Goal: Check status: Check status

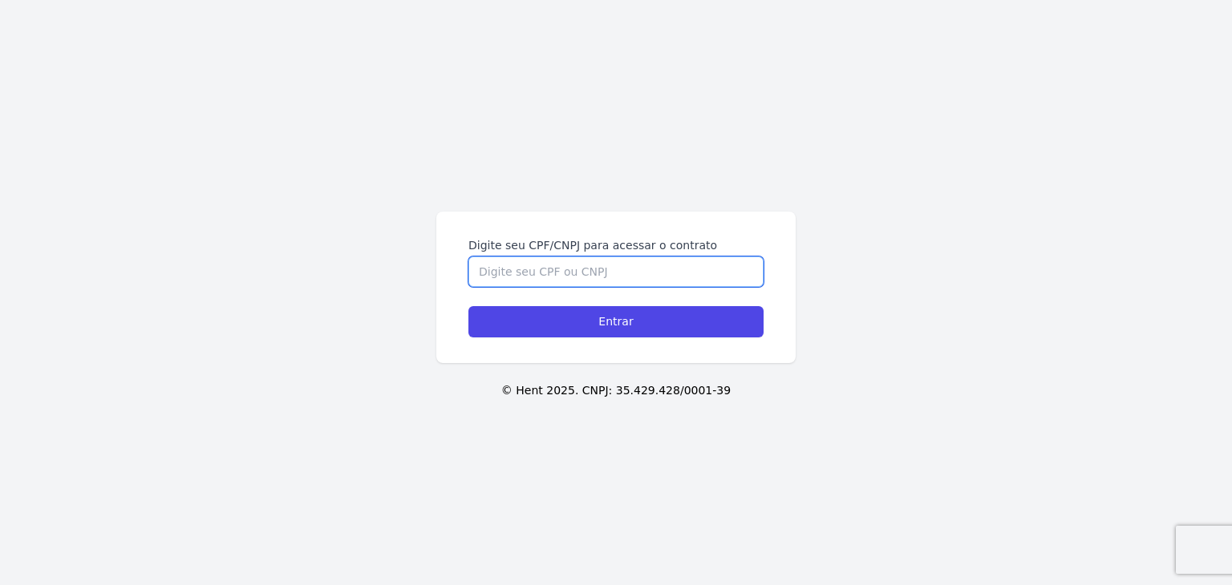
click at [550, 265] on input "Digite seu CPF/CNPJ para acessar o contrato" at bounding box center [615, 272] width 295 height 30
paste input "437.104.808-09"
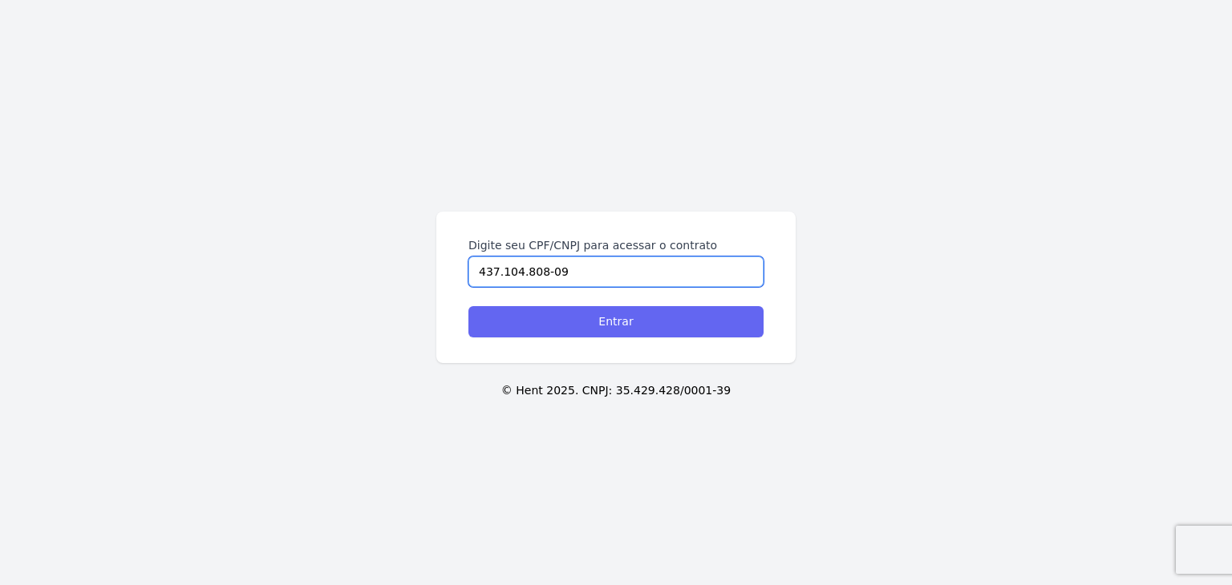
type input "437.104.808-09"
click at [579, 322] on input "Entrar" at bounding box center [615, 321] width 295 height 31
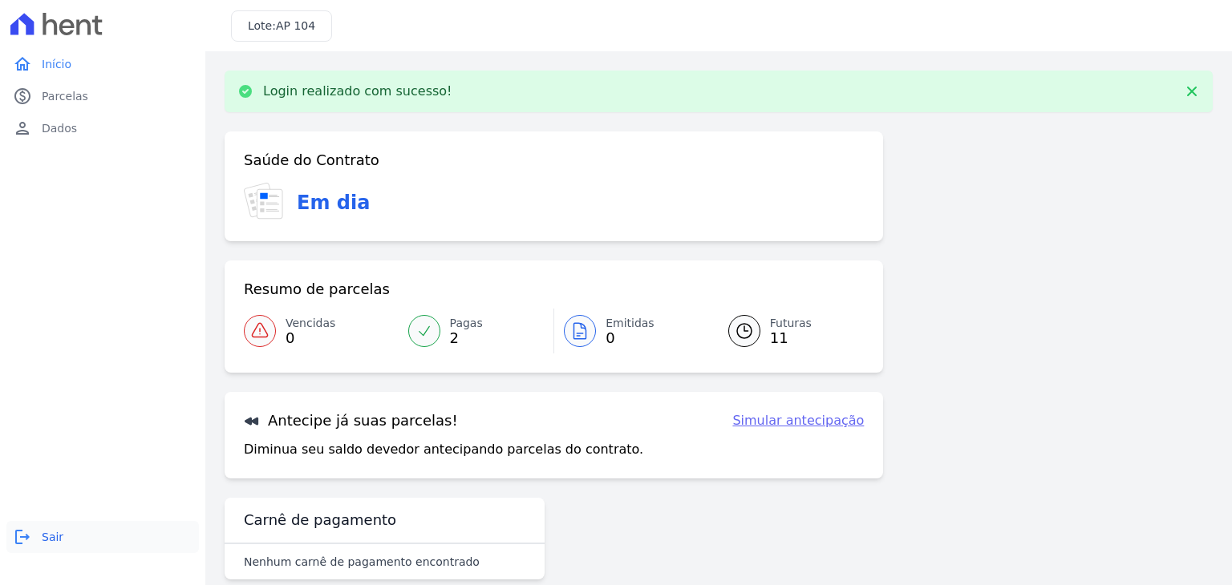
click at [28, 530] on icon "logout" at bounding box center [22, 537] width 19 height 19
